Goal: Check status: Check status

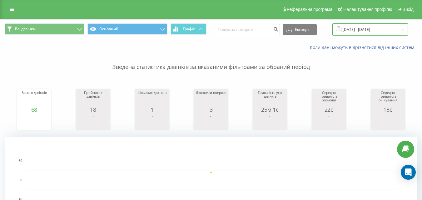
click at [356, 30] on input "[DATE] - [DATE]" at bounding box center [370, 29] width 76 height 12
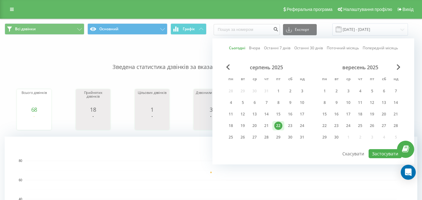
click at [233, 47] on link "Сьогодні" at bounding box center [237, 48] width 16 height 6
click at [376, 154] on button "Застосувати" at bounding box center [384, 153] width 33 height 9
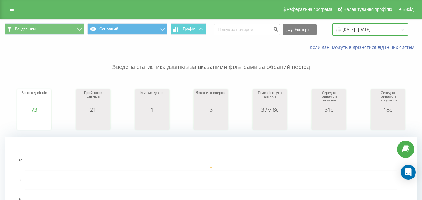
click at [370, 26] on input "[DATE] - [DATE]" at bounding box center [370, 29] width 76 height 12
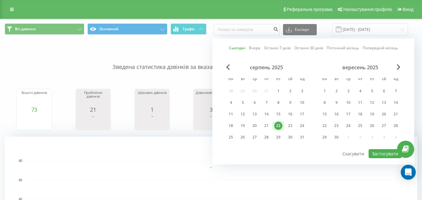
click at [236, 48] on link "Сьогодні" at bounding box center [237, 48] width 16 height 6
click at [384, 153] on button "Застосувати" at bounding box center [384, 153] width 33 height 9
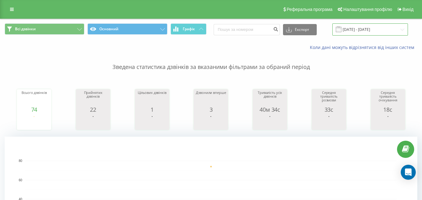
click at [356, 31] on input "[DATE] - [DATE]" at bounding box center [370, 29] width 76 height 12
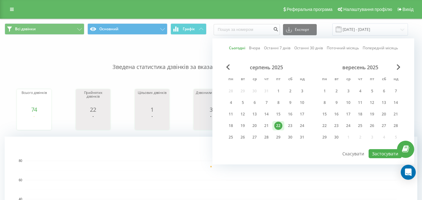
click at [234, 47] on link "Сьогодні" at bounding box center [237, 48] width 16 height 6
click at [380, 152] on button "Застосувати" at bounding box center [384, 153] width 33 height 9
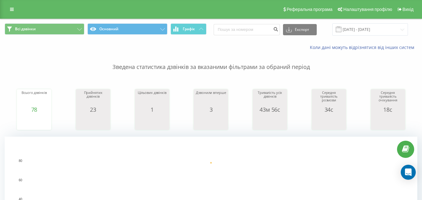
click at [341, 27] on span at bounding box center [339, 30] width 6 height 6
click at [353, 29] on input "[DATE] - [DATE]" at bounding box center [370, 29] width 76 height 12
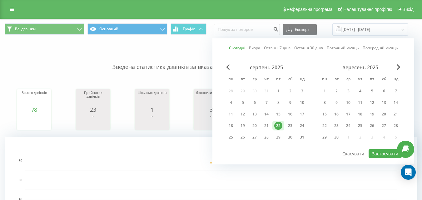
drag, startPoint x: 244, startPoint y: 47, endPoint x: 334, endPoint y: 96, distance: 102.6
click at [244, 47] on link "Сьогодні" at bounding box center [237, 48] width 16 height 6
click at [379, 152] on button "Застосувати" at bounding box center [384, 153] width 33 height 9
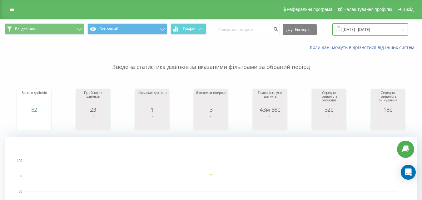
click at [353, 28] on input "[DATE] - [DATE]" at bounding box center [370, 29] width 76 height 12
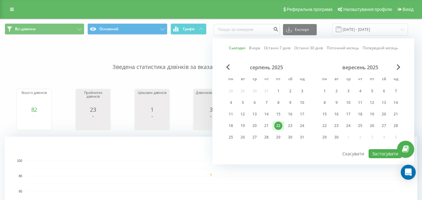
click at [238, 49] on link "Сьогодні" at bounding box center [237, 48] width 16 height 6
click at [385, 156] on button "Застосувати" at bounding box center [384, 153] width 33 height 9
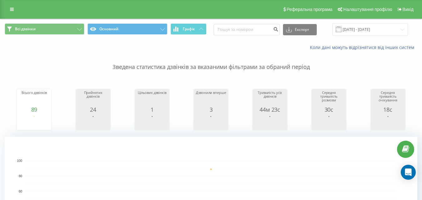
click at [362, 36] on div "Всі дзвінки Основний Графік Експорт .csv .xls .xlsx [DATE] - [DATE]" at bounding box center [210, 29] width 421 height 21
click at [361, 32] on input "[DATE] - [DATE]" at bounding box center [370, 29] width 76 height 12
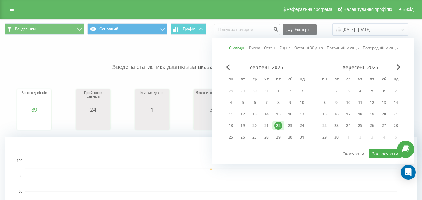
click at [239, 46] on link "Сьогодні" at bounding box center [237, 48] width 16 height 6
click at [379, 150] on button "Застосувати" at bounding box center [384, 153] width 33 height 9
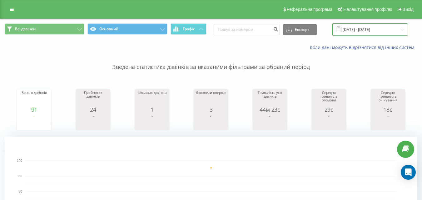
click at [368, 27] on input "[DATE] - [DATE]" at bounding box center [370, 29] width 76 height 12
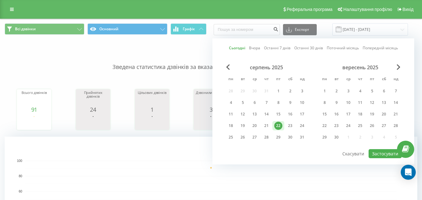
click at [242, 47] on link "Сьогодні" at bounding box center [237, 48] width 16 height 6
click at [376, 150] on button "Застосувати" at bounding box center [384, 153] width 33 height 9
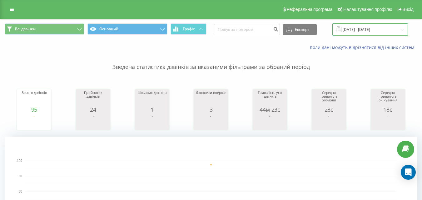
click at [352, 29] on input "[DATE] - [DATE]" at bounding box center [370, 29] width 76 height 12
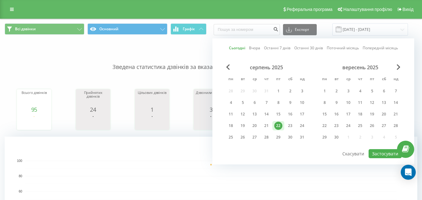
click at [240, 46] on link "Сьогодні" at bounding box center [237, 48] width 16 height 6
click at [381, 150] on button "Застосувати" at bounding box center [384, 153] width 33 height 9
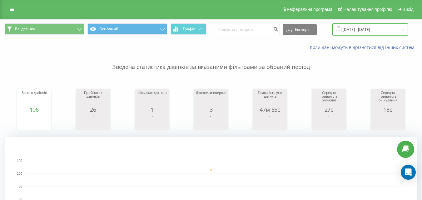
click at [361, 28] on input "[DATE] - [DATE]" at bounding box center [370, 29] width 76 height 12
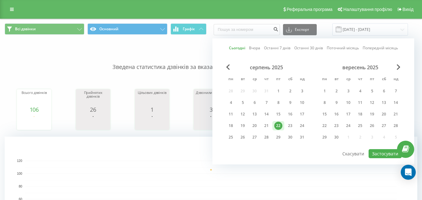
click at [237, 46] on link "Сьогодні" at bounding box center [237, 48] width 16 height 6
click at [378, 153] on button "Застосувати" at bounding box center [384, 153] width 33 height 9
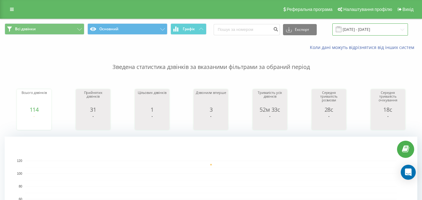
click at [371, 30] on input "[DATE] - [DATE]" at bounding box center [370, 29] width 76 height 12
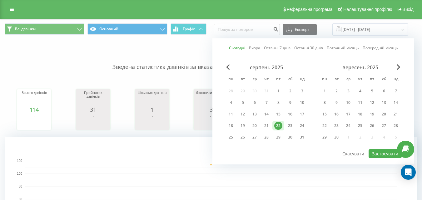
click at [241, 47] on link "Сьогодні" at bounding box center [237, 48] width 16 height 6
click at [385, 154] on button "Застосувати" at bounding box center [384, 153] width 33 height 9
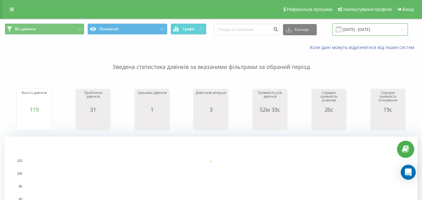
drag, startPoint x: 376, startPoint y: 31, endPoint x: 354, endPoint y: 34, distance: 21.9
click at [374, 31] on input "[DATE] - [DATE]" at bounding box center [370, 29] width 76 height 12
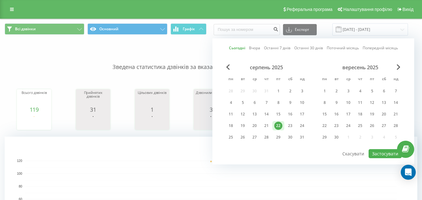
click at [245, 47] on link "Сьогодні" at bounding box center [237, 48] width 16 height 6
drag, startPoint x: 385, startPoint y: 152, endPoint x: 316, endPoint y: 123, distance: 74.6
click at [385, 152] on button "Застосувати" at bounding box center [384, 153] width 33 height 9
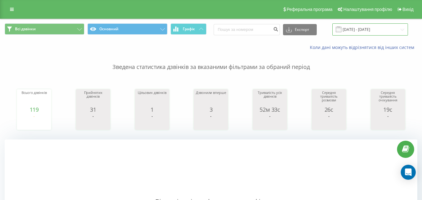
click at [359, 30] on input "[DATE] - [DATE]" at bounding box center [370, 29] width 76 height 12
